Goal: Navigation & Orientation: Find specific page/section

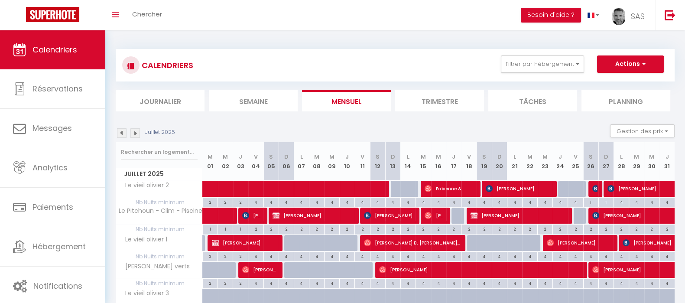
click at [172, 98] on li "Journalier" at bounding box center [160, 100] width 89 height 21
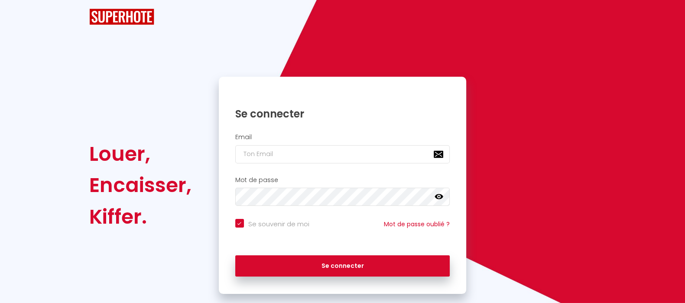
checkbox input "true"
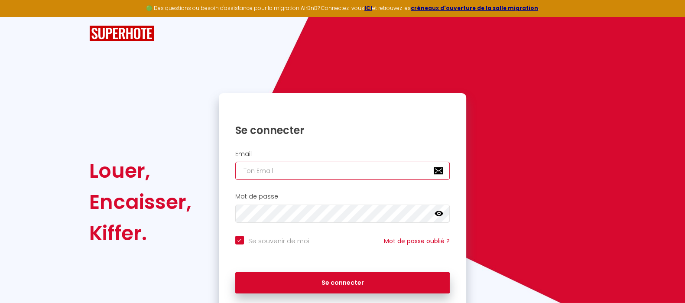
type input "[EMAIL_ADDRESS][DOMAIN_NAME]"
click at [336, 271] on div "Se connecter" at bounding box center [343, 281] width 248 height 26
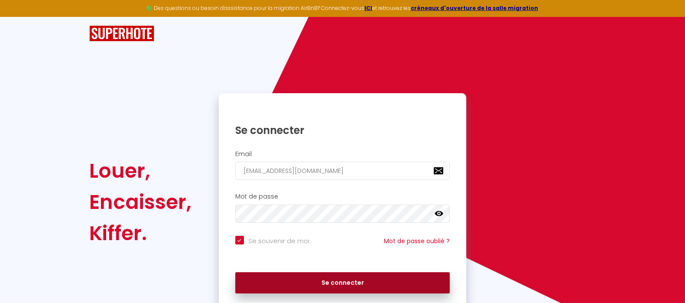
click at [335, 284] on button "Se connecter" at bounding box center [342, 283] width 215 height 22
checkbox input "true"
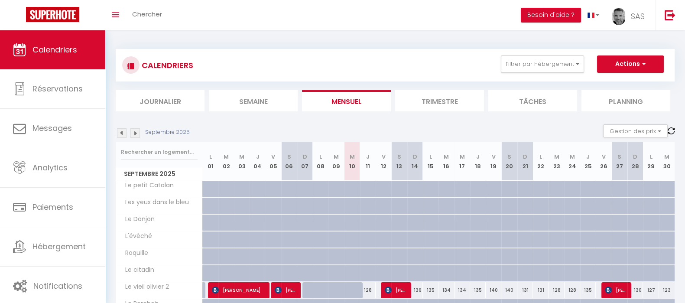
click at [170, 103] on li "Journalier" at bounding box center [160, 100] width 89 height 21
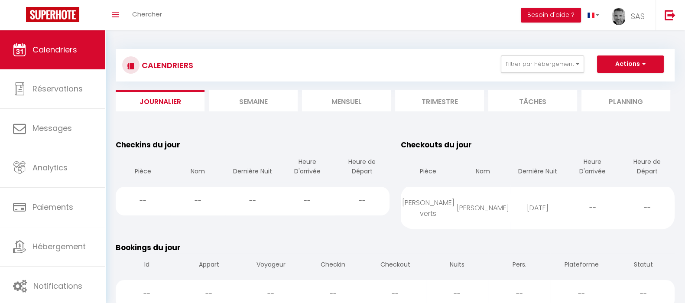
click at [241, 94] on li "Semaine" at bounding box center [253, 100] width 89 height 21
